Goal: Browse casually: Explore the website without a specific task or goal

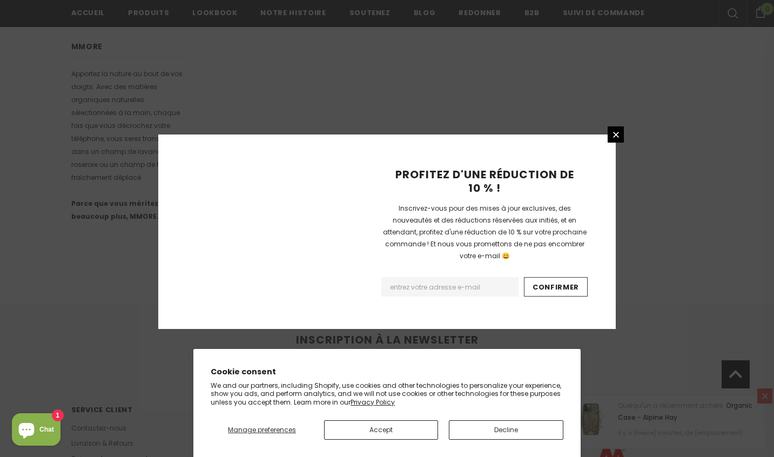
scroll to position [676, 0]
